Goal: Find specific fact

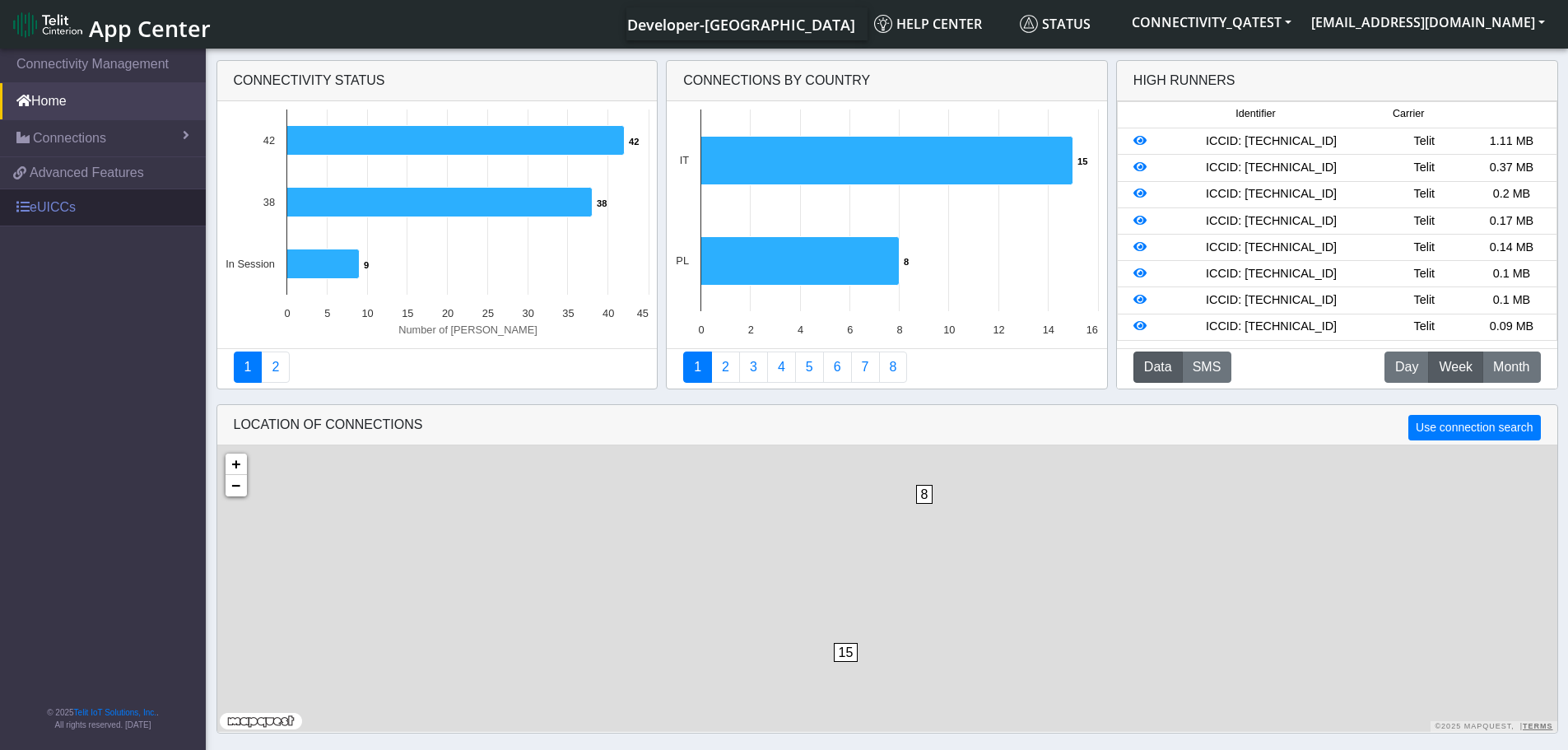
click at [74, 222] on link "eUICCs" at bounding box center [103, 207] width 205 height 36
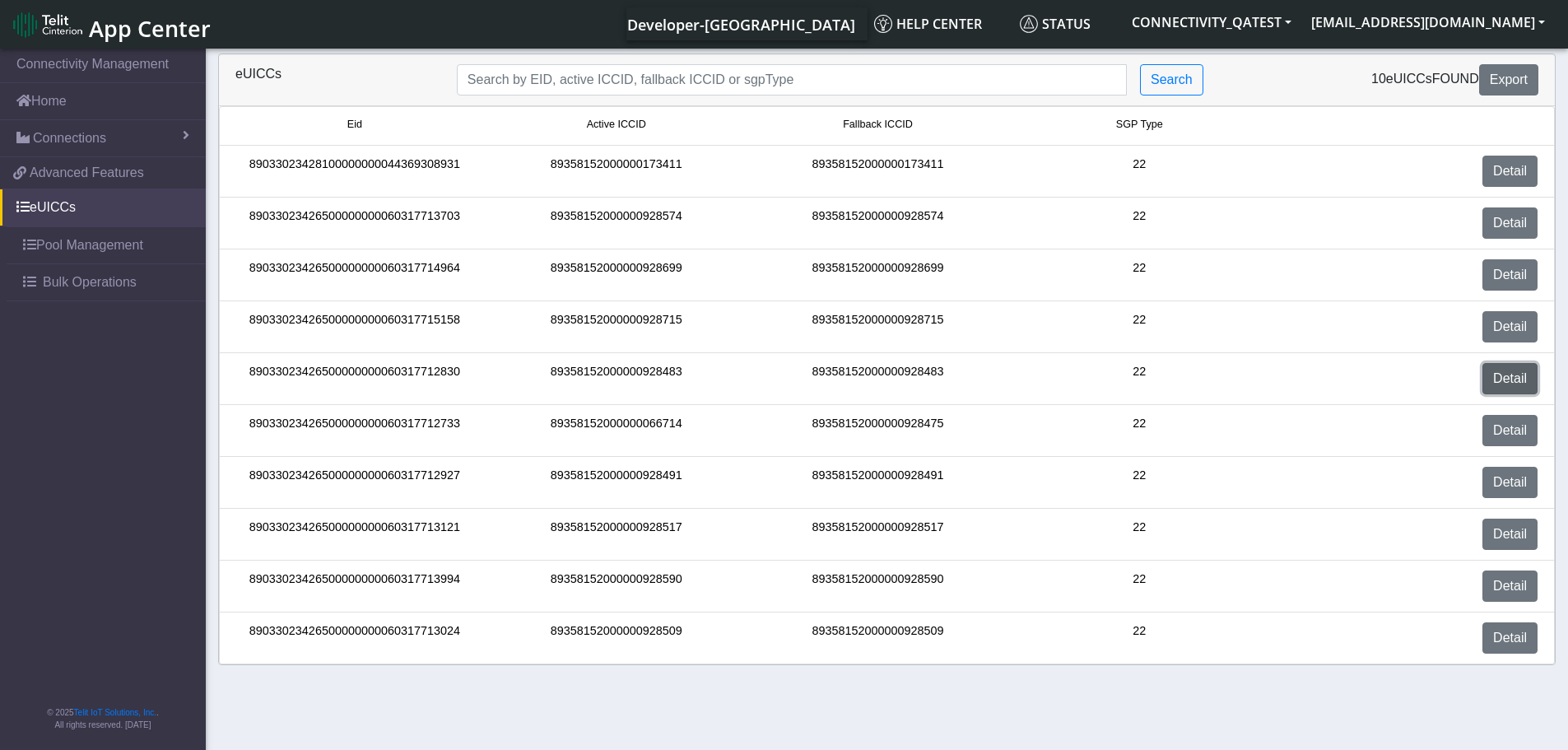
click at [1506, 379] on link "Detail" at bounding box center [1509, 378] width 55 height 31
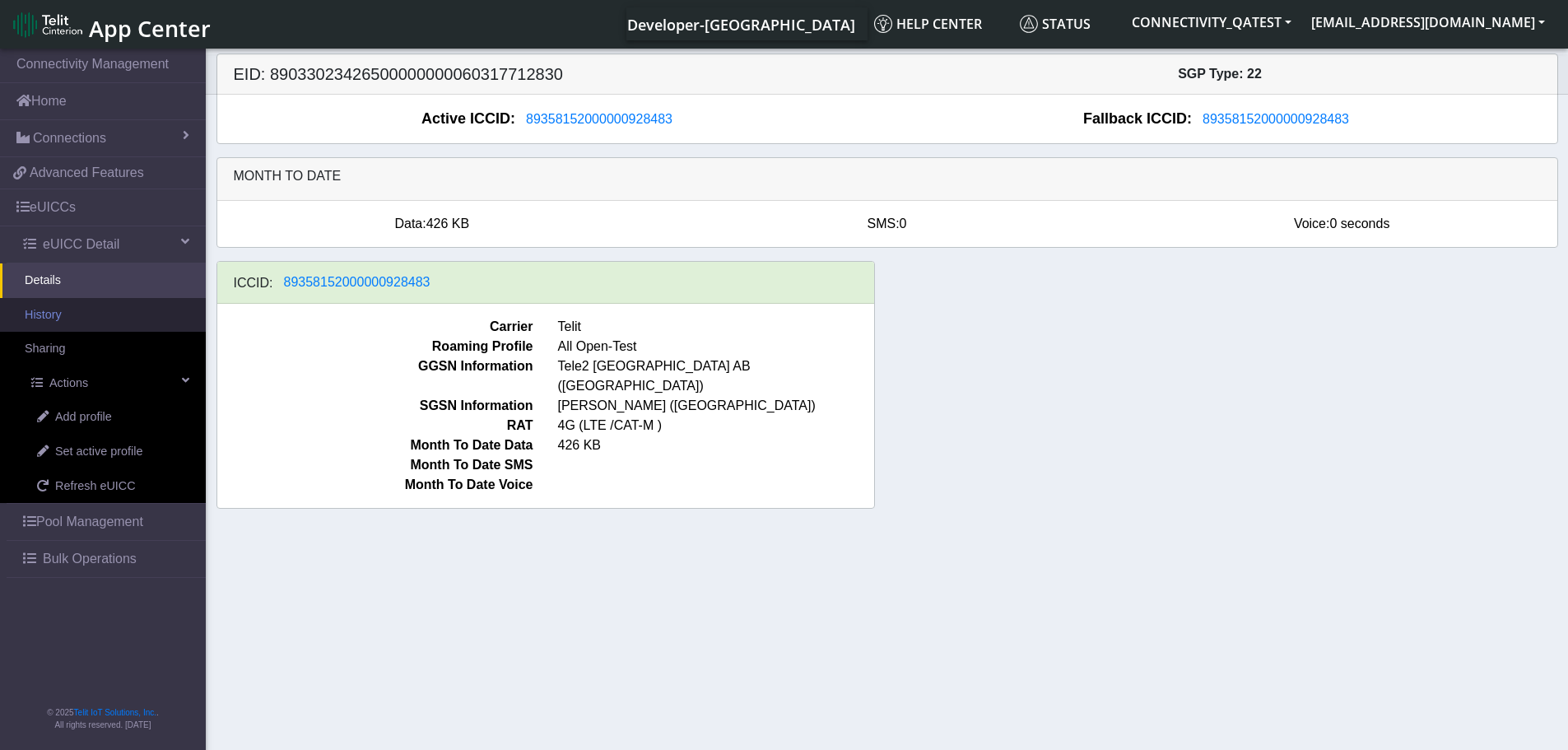
click at [75, 322] on link "History" at bounding box center [103, 315] width 205 height 35
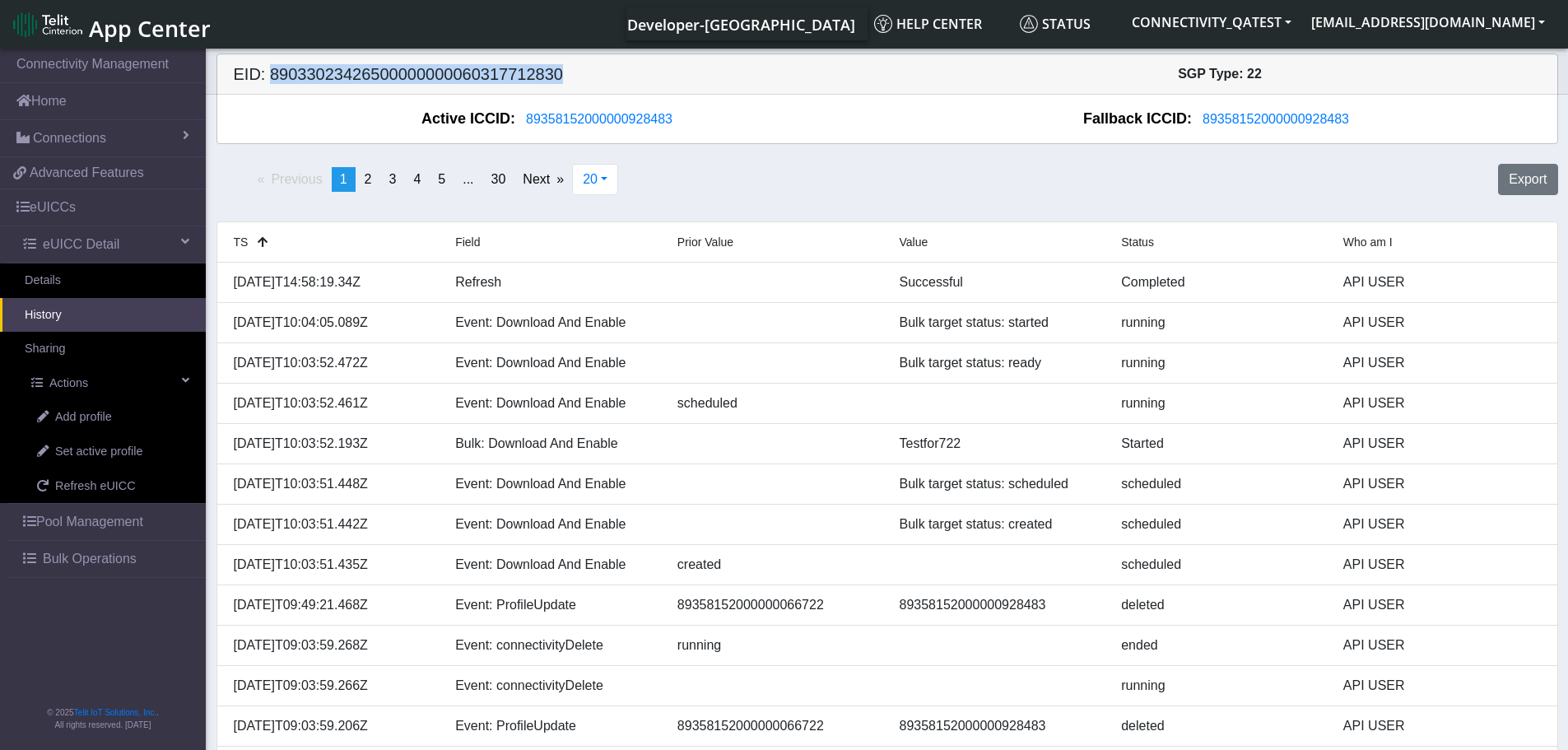
drag, startPoint x: 547, startPoint y: 71, endPoint x: 271, endPoint y: 82, distance: 276.2
click at [270, 79] on h5 "EID: 89033023426500000000060317712830" at bounding box center [554, 74] width 666 height 20
copy h5 "89033023426500000000060317712830"
